Goal: Check status

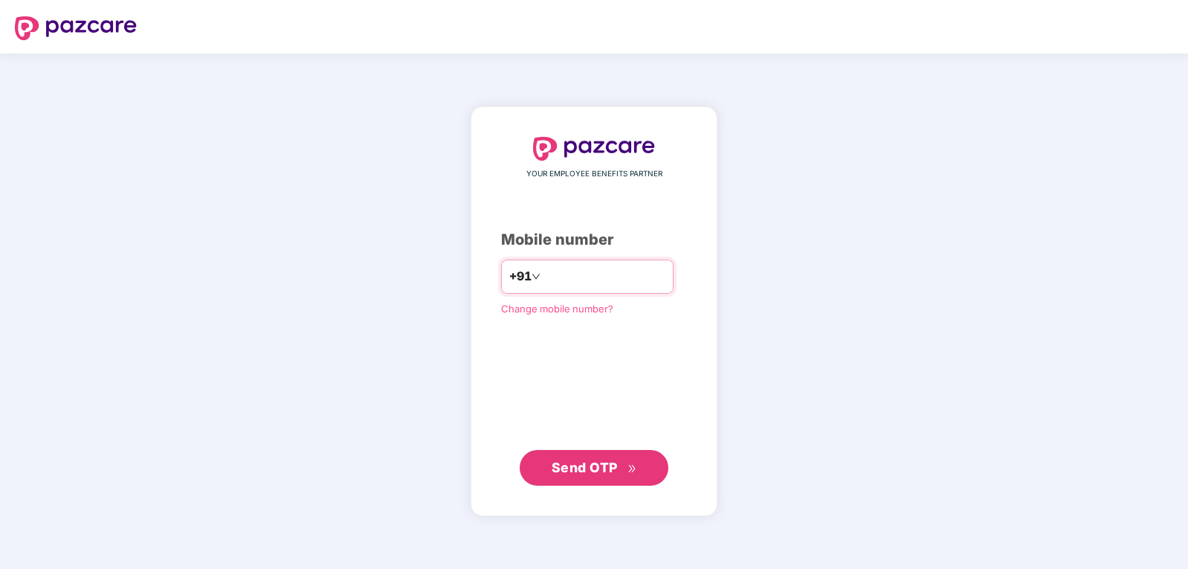
type input "**********"
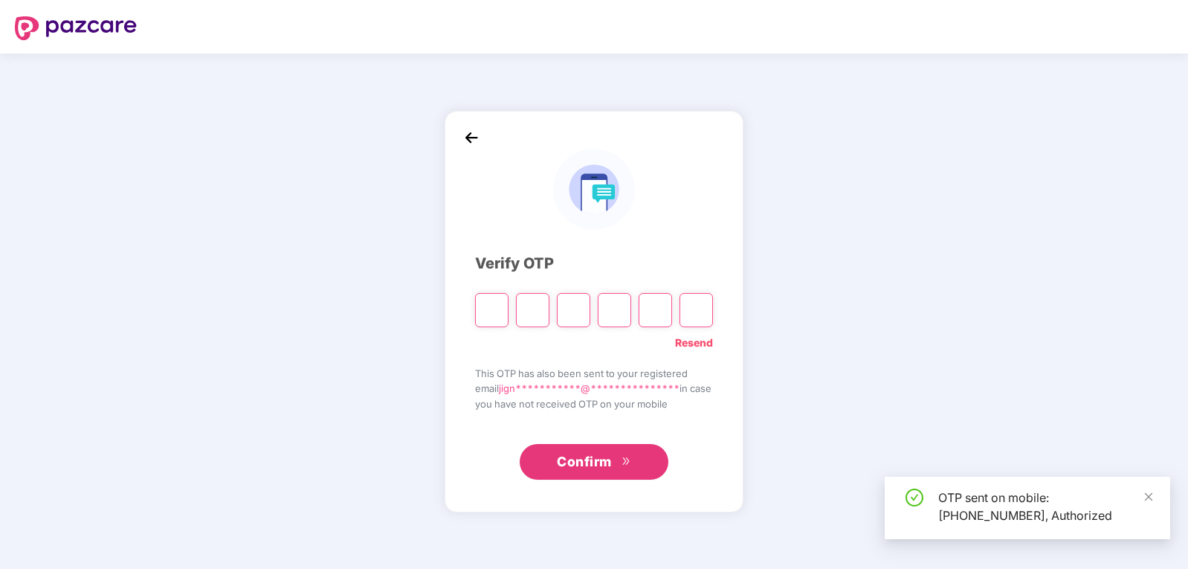
type input "*"
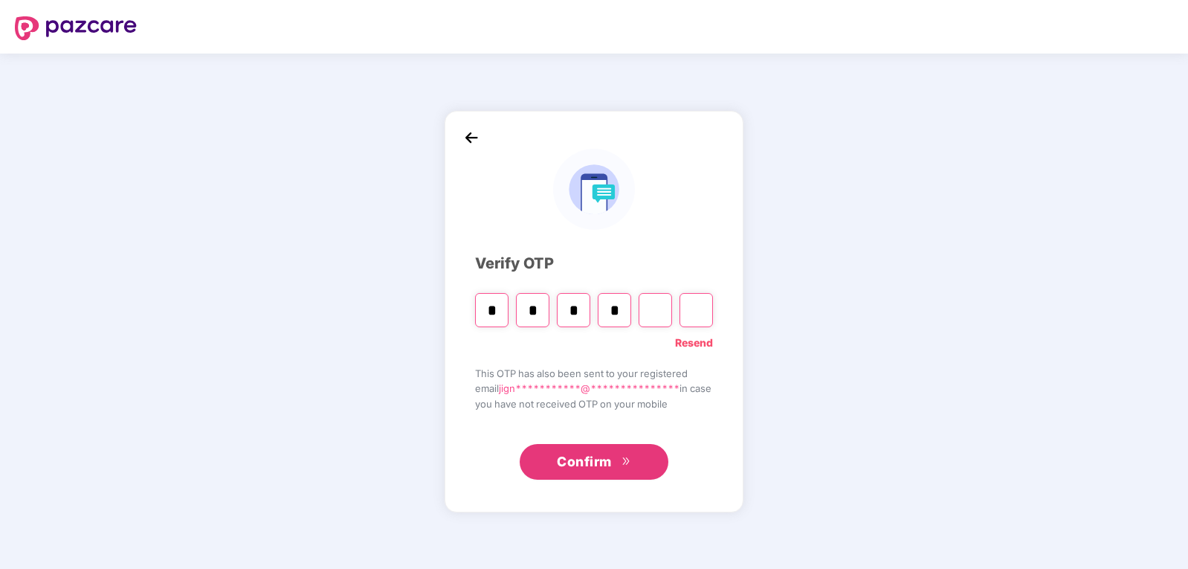
type input "*"
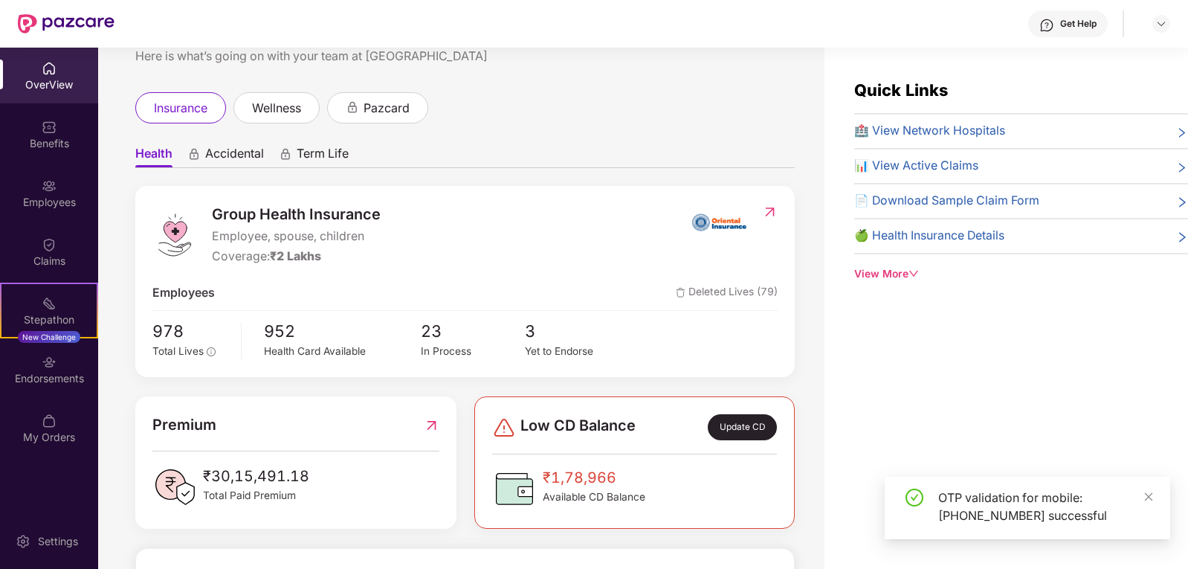
scroll to position [74, 0]
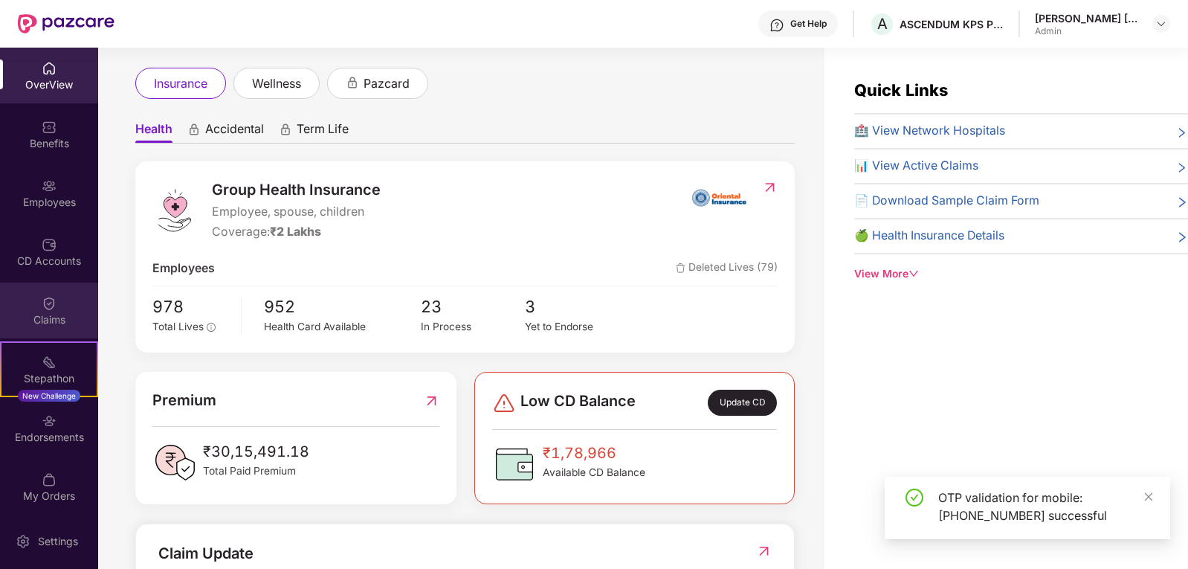
click at [43, 306] on img at bounding box center [49, 303] width 15 height 15
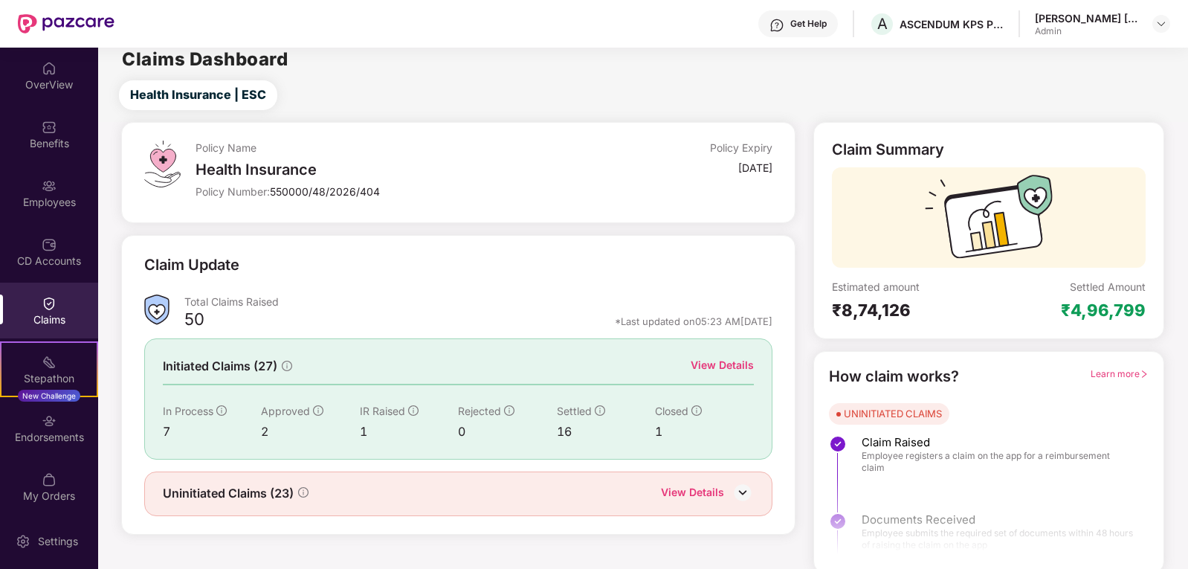
scroll to position [13, 0]
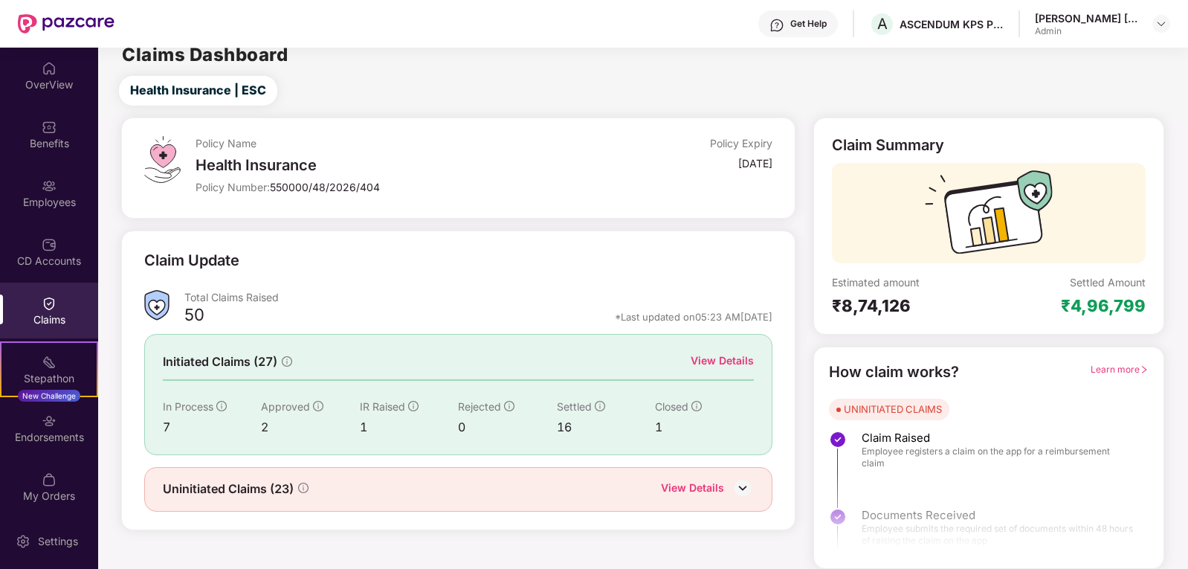
click at [167, 425] on div "7" at bounding box center [212, 427] width 98 height 19
click at [729, 360] on div "View Details" at bounding box center [722, 360] width 63 height 16
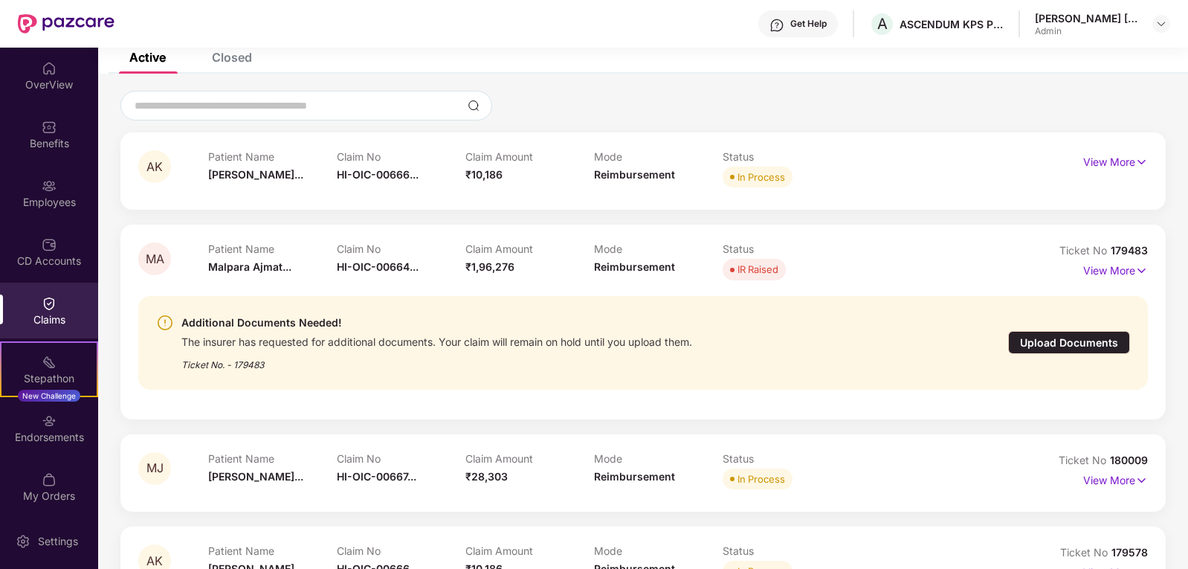
scroll to position [236, 0]
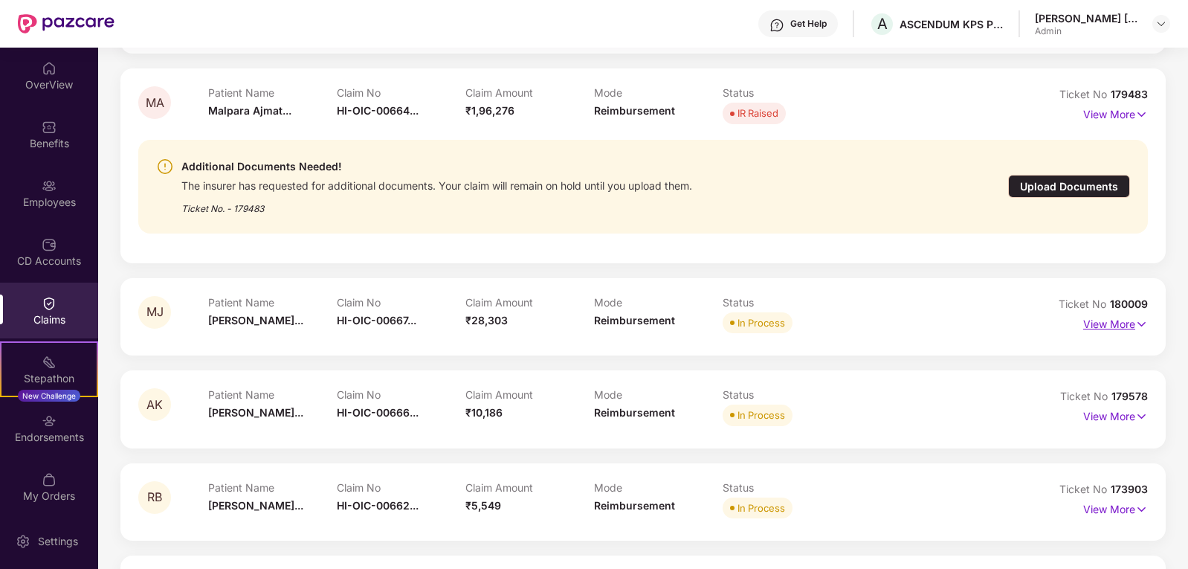
click at [1094, 328] on p "View More" at bounding box center [1115, 322] width 65 height 20
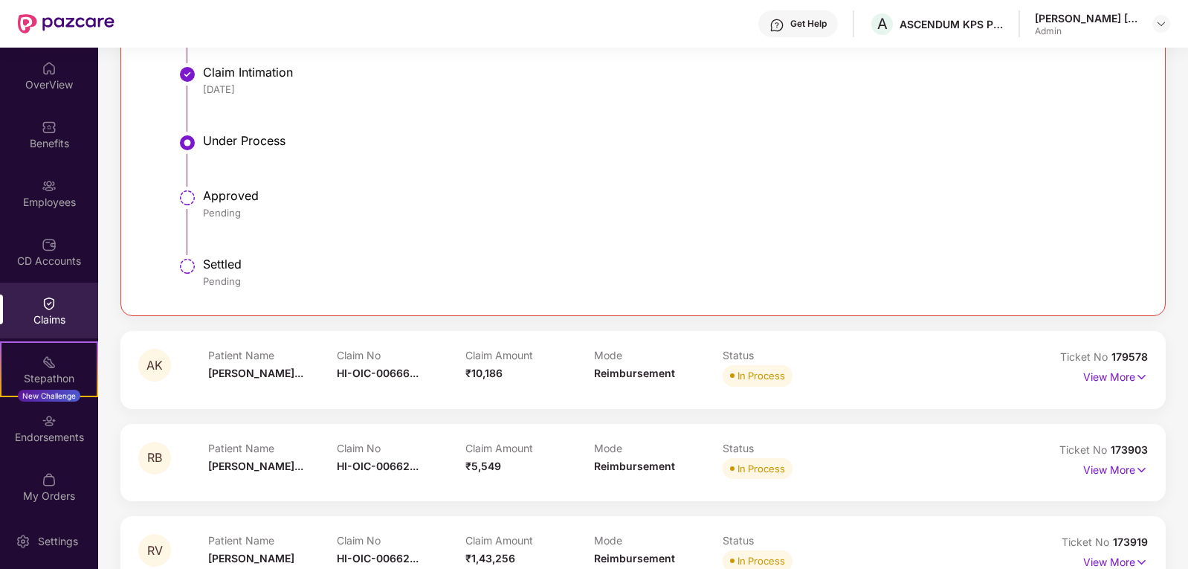
scroll to position [757, 0]
